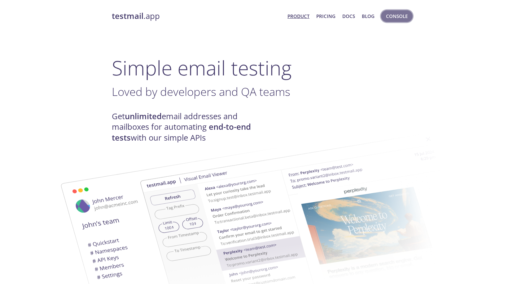
click at [396, 17] on span "Console" at bounding box center [397, 16] width 22 height 8
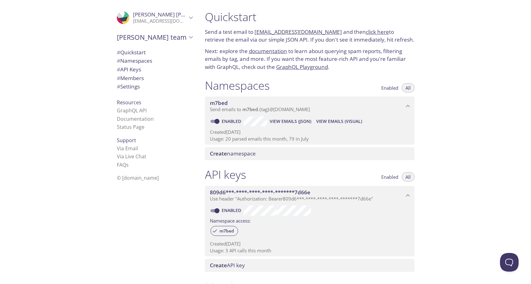
click at [335, 123] on span "View Emails (Visual)" at bounding box center [339, 120] width 46 height 7
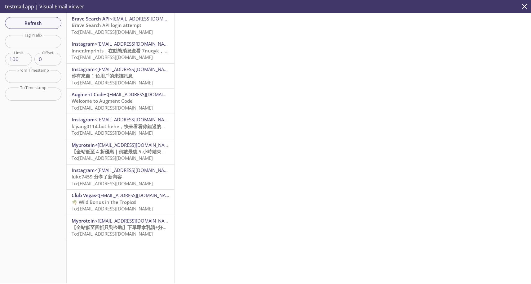
click at [155, 33] on p "Brave Search API login attempt To: [EMAIL_ADDRESS][DOMAIN_NAME]" at bounding box center [121, 28] width 98 height 13
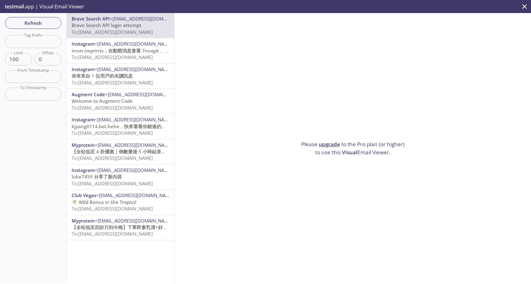
click at [108, 27] on span "Brave Search API login attempt" at bounding box center [107, 25] width 70 height 6
drag, startPoint x: 343, startPoint y: 151, endPoint x: 389, endPoint y: 154, distance: 47.0
click at [388, 154] on div "Please upgrade to the Pro plan (or higher) to use this Visual Email Viewer." at bounding box center [353, 148] width 357 height 270
click at [389, 154] on div "Please upgrade to the Pro plan (or higher) to use this Visual Email Viewer." at bounding box center [353, 148] width 357 height 270
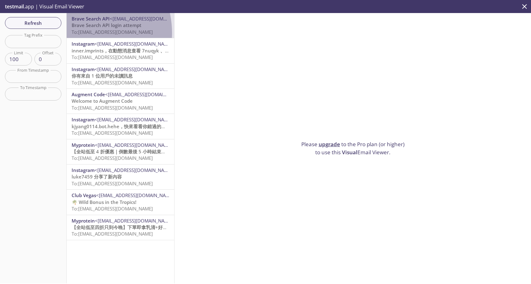
drag, startPoint x: 80, startPoint y: 33, endPoint x: 160, endPoint y: 36, distance: 79.7
click at [160, 36] on div "Brave Search API <[EMAIL_ADDRESS][DOMAIN_NAME]> Brave Search API login attempt …" at bounding box center [121, 25] width 108 height 25
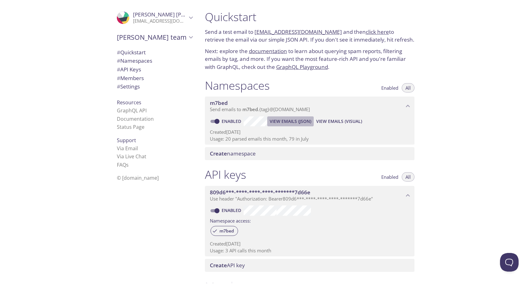
click at [301, 120] on span "View Emails (JSON)" at bounding box center [291, 120] width 42 height 7
